Goal: Information Seeking & Learning: Learn about a topic

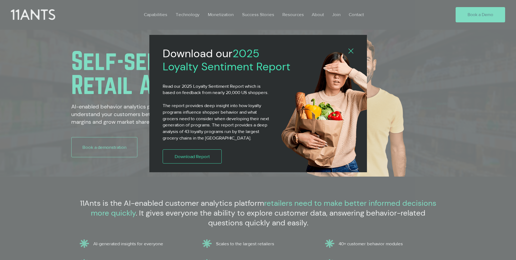
click at [350, 50] on icon "Back to site" at bounding box center [351, 50] width 5 height 5
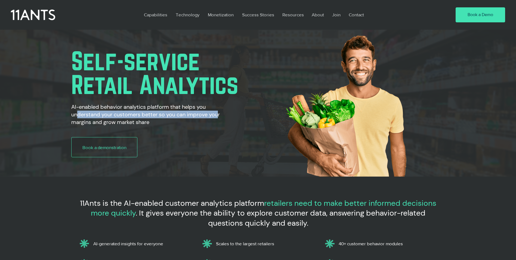
drag, startPoint x: 78, startPoint y: 117, endPoint x: 220, endPoint y: 115, distance: 142.3
click at [220, 115] on h2 "AI-enabled behavior analytics platform that helps you understand your customers…" at bounding box center [152, 114] width 163 height 23
drag, startPoint x: 220, startPoint y: 115, endPoint x: 164, endPoint y: 119, distance: 56.2
click at [164, 119] on h2 "AI-enabled behavior analytics platform that helps you understand your customers…" at bounding box center [152, 114] width 163 height 23
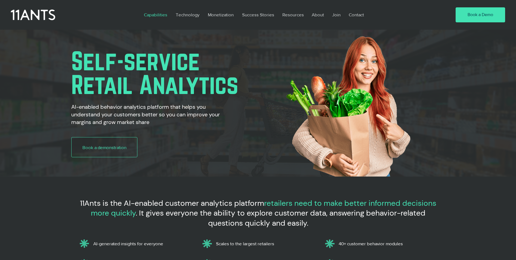
click at [156, 15] on p "Capabilities" at bounding box center [155, 14] width 29 height 13
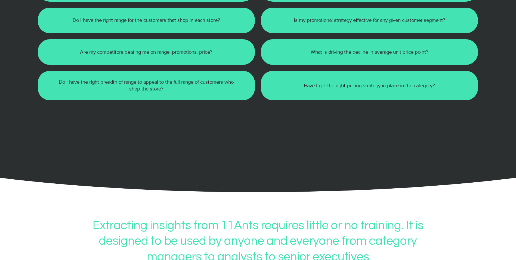
scroll to position [354, 0]
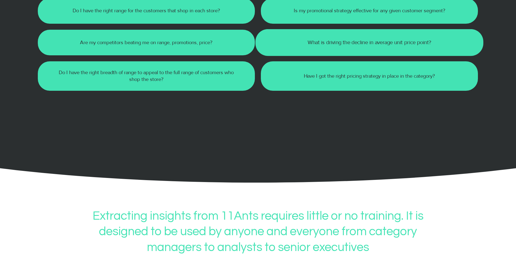
click at [362, 53] on div at bounding box center [369, 42] width 228 height 27
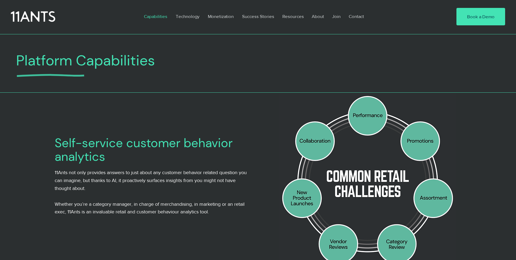
scroll to position [0, 0]
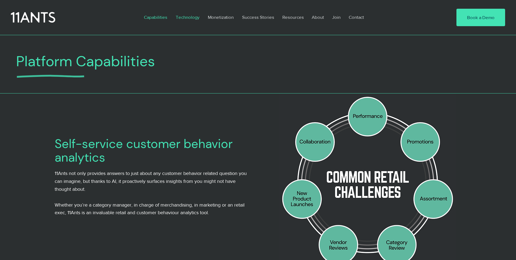
click at [189, 18] on p "Technology" at bounding box center [187, 17] width 29 height 13
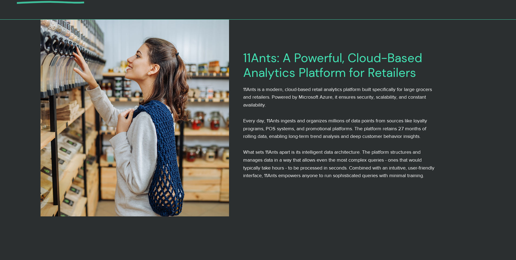
scroll to position [109, 0]
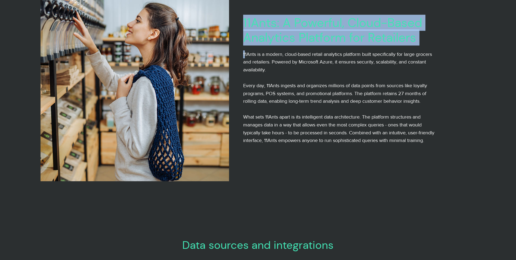
drag, startPoint x: 251, startPoint y: 53, endPoint x: 441, endPoint y: 54, distance: 189.9
click at [441, 54] on div "11Ants: A Powerful, Cloud-Based Analytics Platform for Retailers 11Ants is a mo…" at bounding box center [352, 82] width 247 height 196
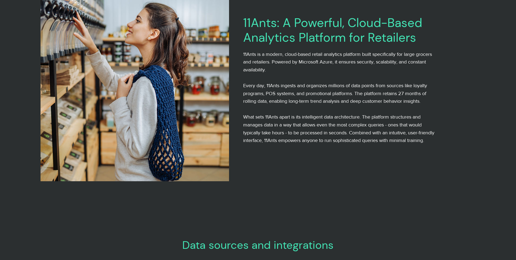
drag, startPoint x: 441, startPoint y: 54, endPoint x: 404, endPoint y: 64, distance: 38.6
click at [404, 64] on span "11Ants is a modern, cloud-based retail analytics platform built specifically fo…" at bounding box center [337, 61] width 189 height 21
drag, startPoint x: 250, startPoint y: 61, endPoint x: 258, endPoint y: 61, distance: 8.2
click at [258, 61] on span "11Ants is a modern, cloud-based retail analytics platform built specifically fo…" at bounding box center [337, 61] width 189 height 21
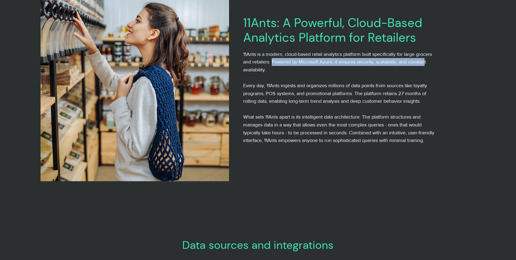
drag, startPoint x: 258, startPoint y: 61, endPoint x: 426, endPoint y: 63, distance: 167.6
click at [426, 63] on span "11Ants is a modern, cloud-based retail analytics platform built specifically fo…" at bounding box center [337, 61] width 189 height 21
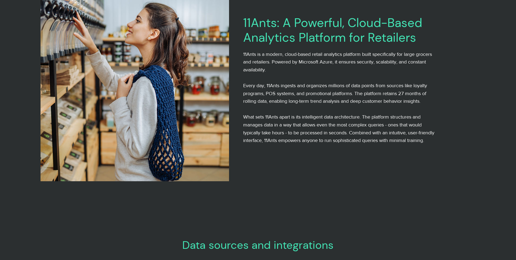
drag, startPoint x: 426, startPoint y: 63, endPoint x: 381, endPoint y: 71, distance: 45.1
click at [381, 71] on p "11Ants is a modern, cloud-based retail analytics platform built specifically fo…" at bounding box center [340, 61] width 195 height 23
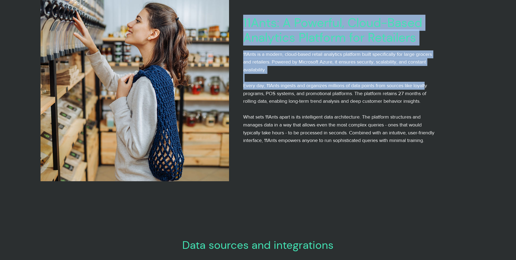
drag, startPoint x: 242, startPoint y: 87, endPoint x: 426, endPoint y: 85, distance: 183.9
click at [426, 85] on div "11Ants: A Powerful, Cloud-Based Analytics Platform for Retailers 11Ants is a mo…" at bounding box center [352, 82] width 247 height 196
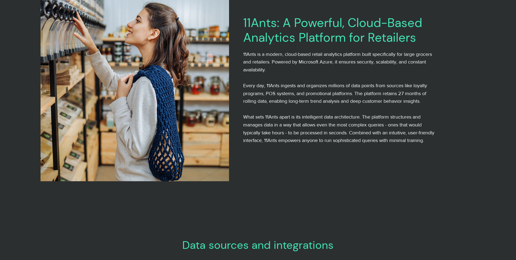
drag, startPoint x: 426, startPoint y: 85, endPoint x: 371, endPoint y: 100, distance: 57.9
click at [371, 100] on span "Every day, 11Ants ingests and organizes millions of data points from sources li…" at bounding box center [335, 93] width 184 height 21
click at [252, 94] on span "Every day, 11Ants ingests and organizes millions of data points from sources li…" at bounding box center [335, 93] width 184 height 21
drag, startPoint x: 252, startPoint y: 94, endPoint x: 342, endPoint y: 94, distance: 89.8
click at [342, 94] on span "Every day, 11Ants ingests and organizes millions of data points from sources li…" at bounding box center [335, 93] width 184 height 21
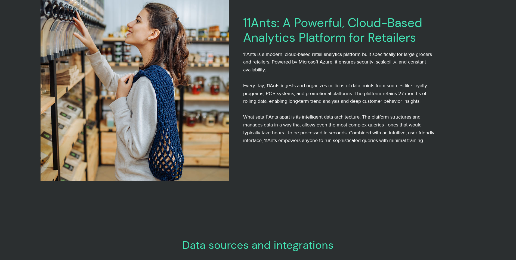
drag, startPoint x: 342, startPoint y: 94, endPoint x: 353, endPoint y: 101, distance: 13.6
click at [353, 101] on span "Every day, 11Ants ingests and organizes millions of data points from sources li…" at bounding box center [335, 93] width 184 height 21
